Goal: Navigation & Orientation: Find specific page/section

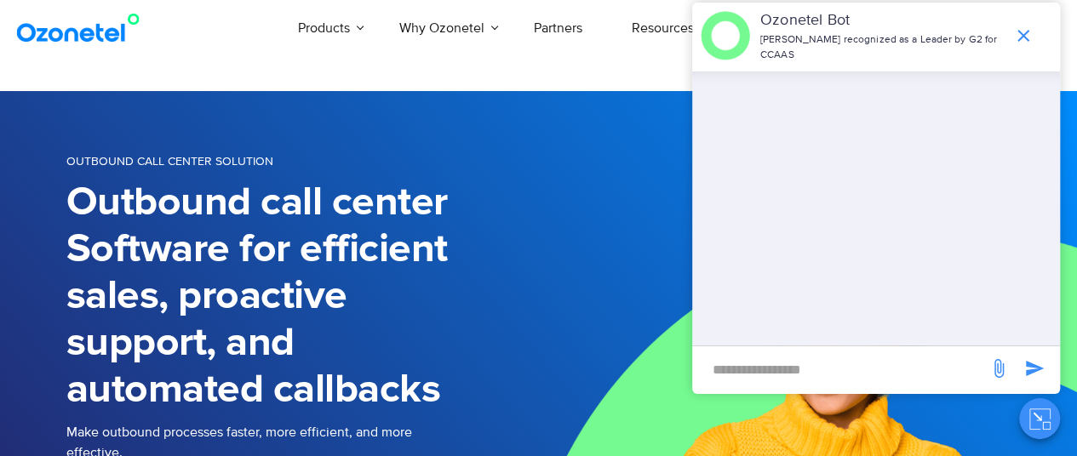
click at [1026, 26] on icon "end chat or minimize" at bounding box center [1023, 36] width 20 height 20
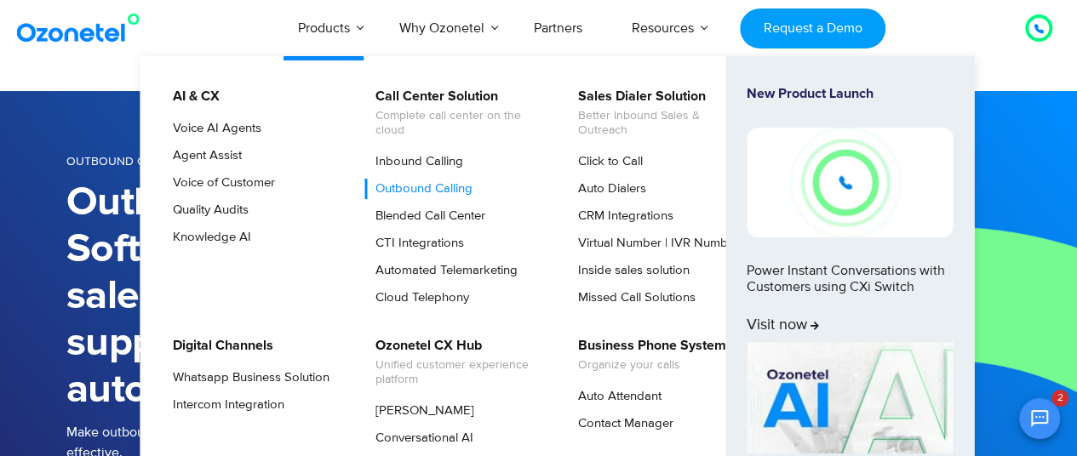
click at [420, 186] on link "Outbound Calling" at bounding box center [419, 189] width 111 height 20
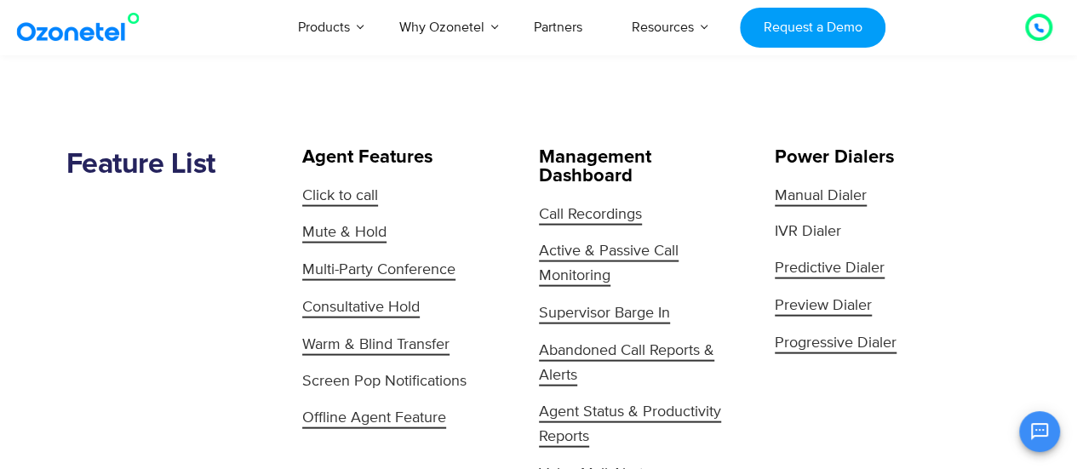
scroll to position [1713, 0]
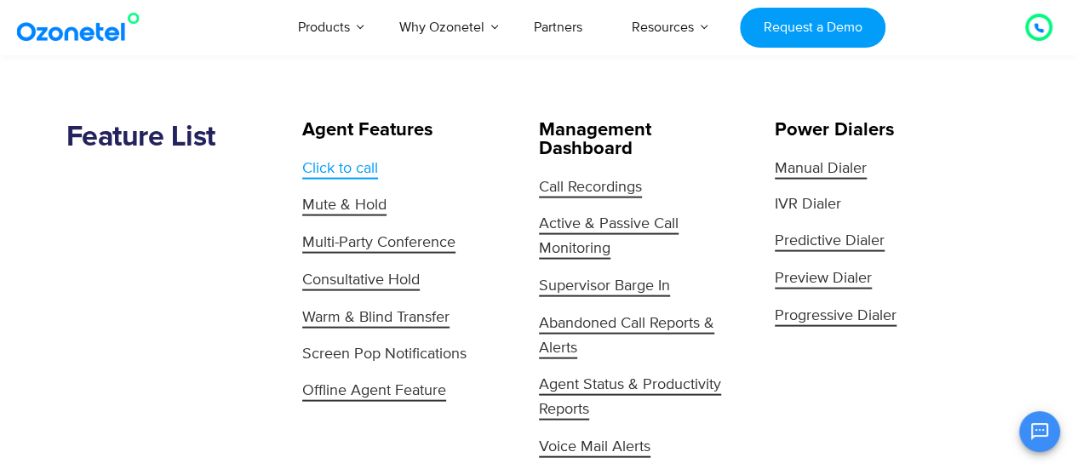
click at [358, 164] on span "Click to call" at bounding box center [340, 169] width 76 height 20
